Goal: Book appointment/travel/reservation

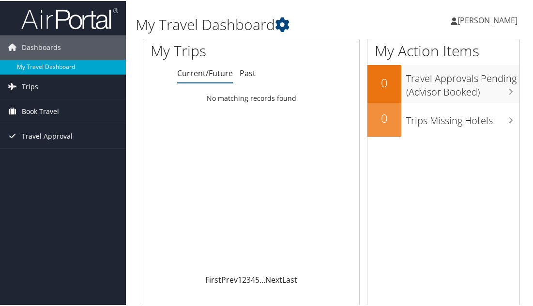
click at [34, 109] on span "Book Travel" at bounding box center [40, 110] width 37 height 24
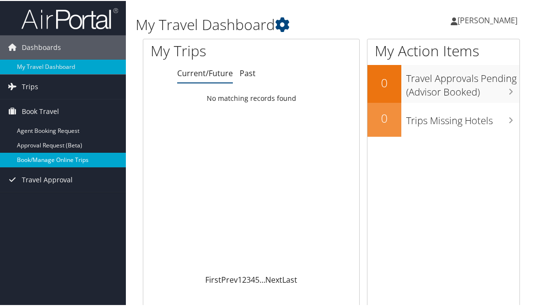
click at [37, 158] on link "Book/Manage Online Trips" at bounding box center [63, 159] width 126 height 15
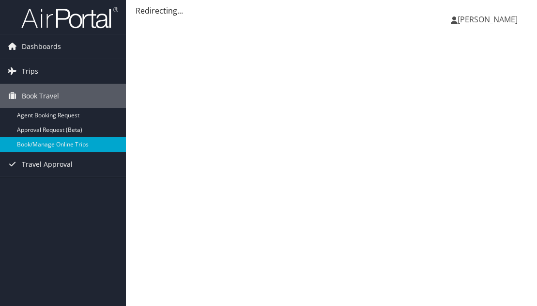
click at [489, 19] on span "[PERSON_NAME]" at bounding box center [488, 19] width 60 height 11
